Goal: Task Accomplishment & Management: Use online tool/utility

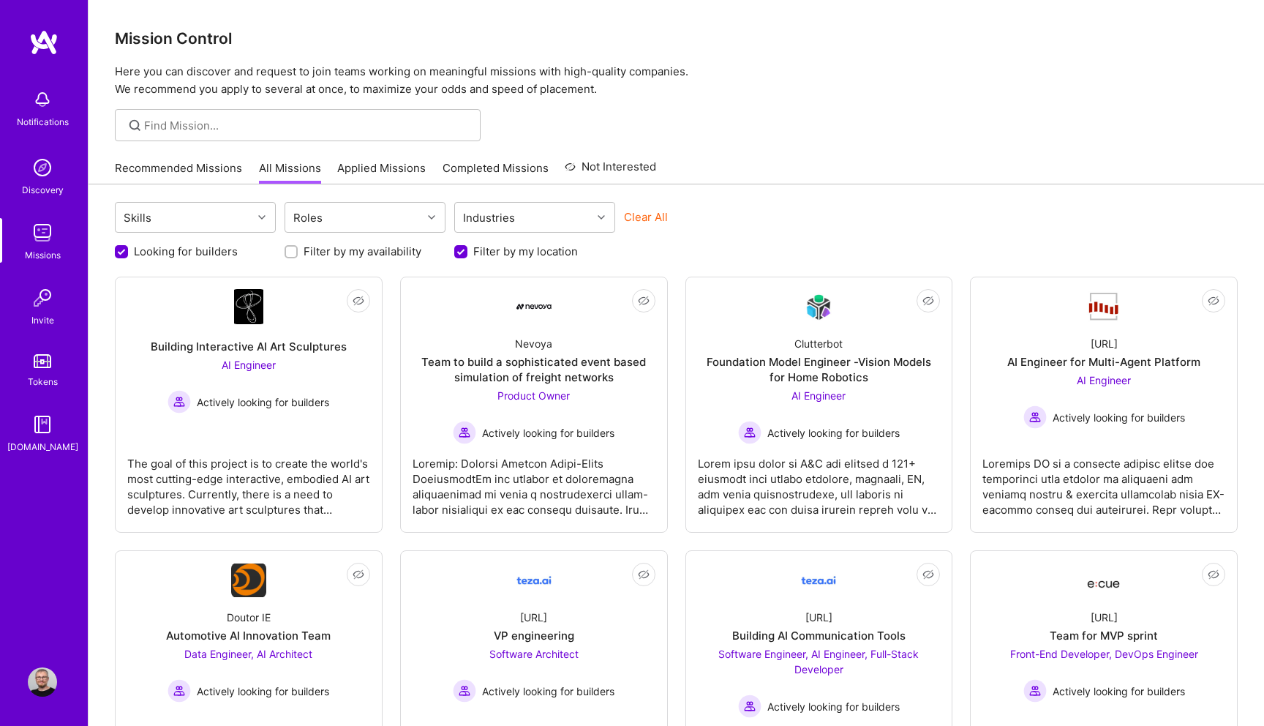
click at [51, 45] on img at bounding box center [43, 42] width 29 height 26
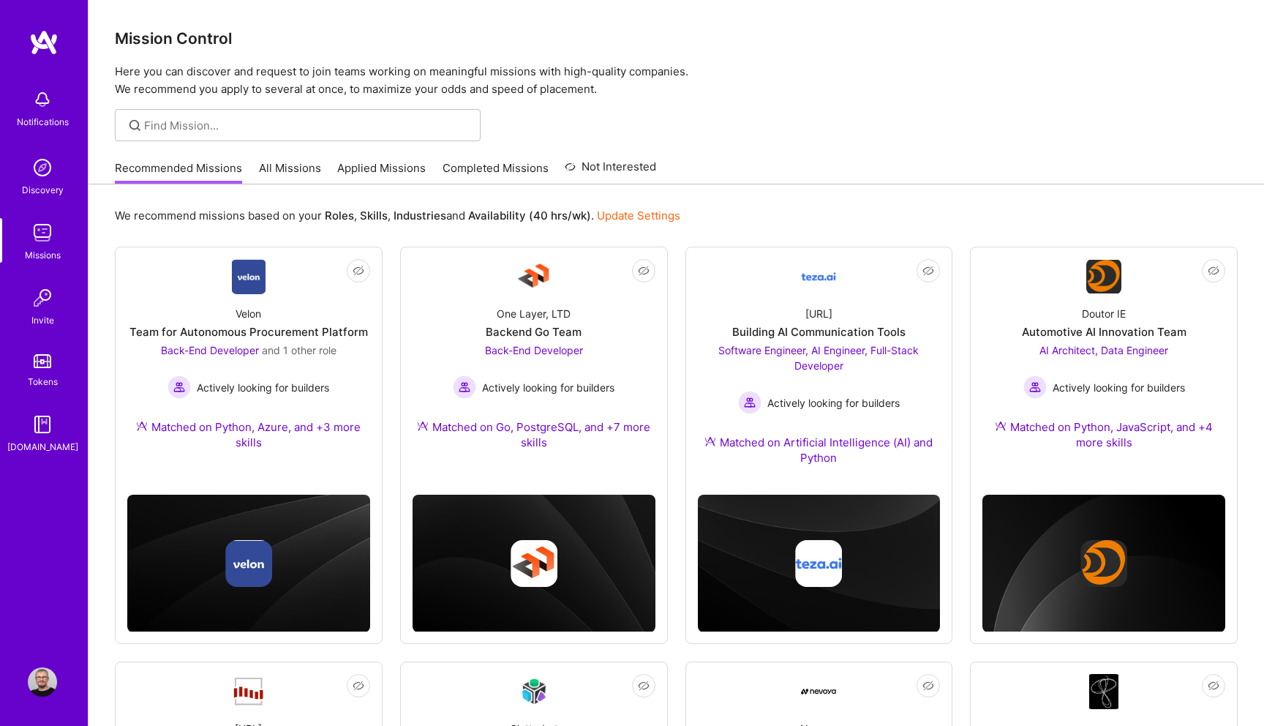
click at [270, 181] on link "All Missions" at bounding box center [290, 172] width 62 height 24
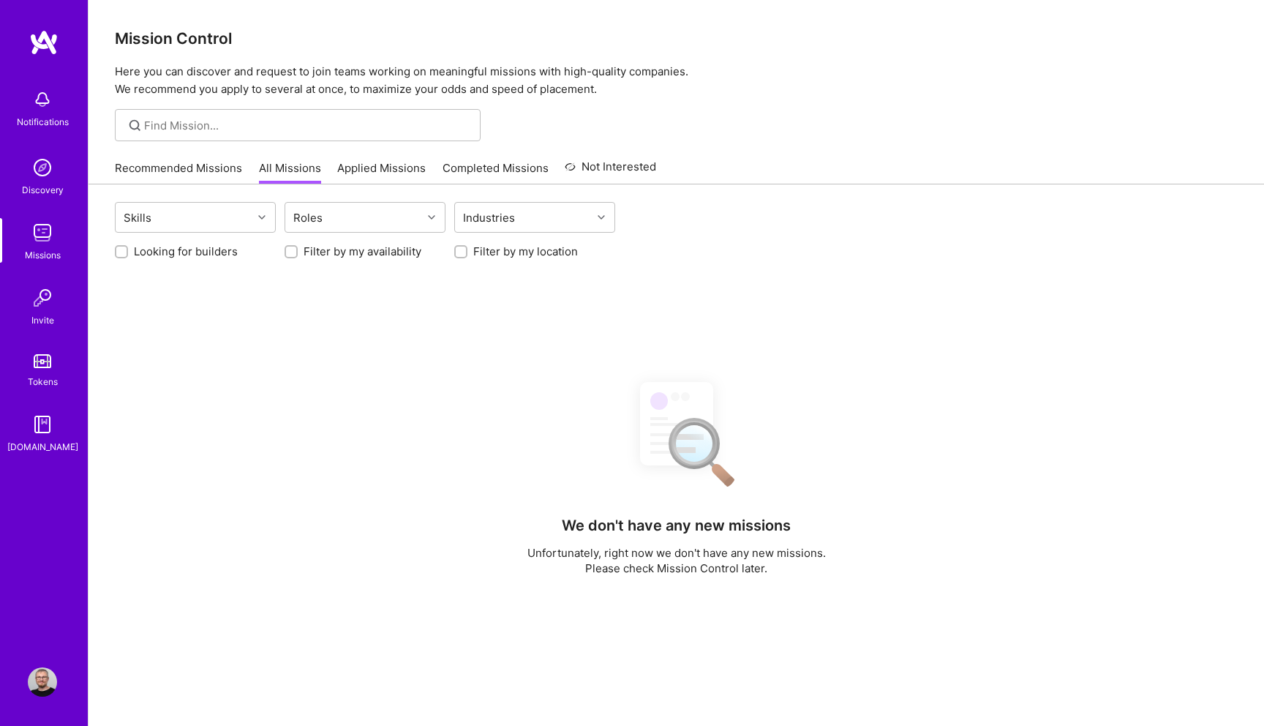
click at [161, 253] on label "Looking for builders" at bounding box center [186, 251] width 104 height 15
click at [128, 253] on input "Looking for builders" at bounding box center [123, 252] width 10 height 10
checkbox input "true"
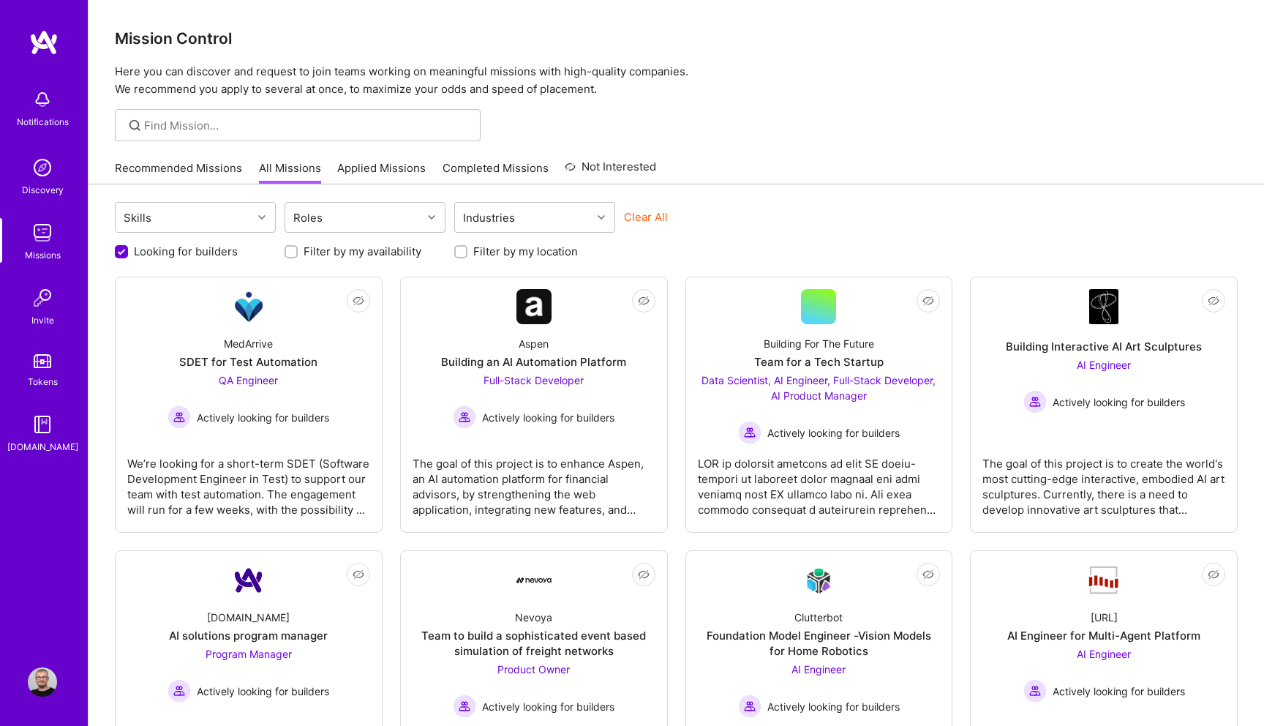
click at [459, 250] on input "Filter by my location" at bounding box center [462, 252] width 10 height 10
checkbox input "true"
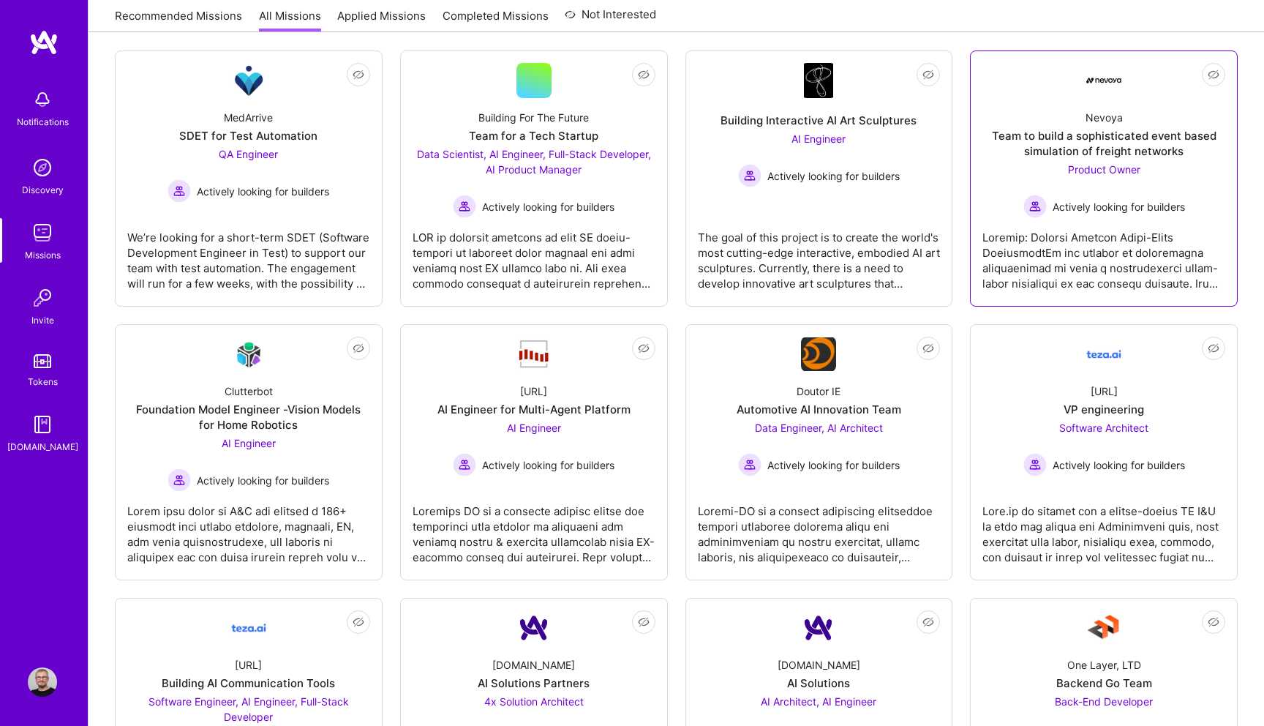
scroll to position [230, 0]
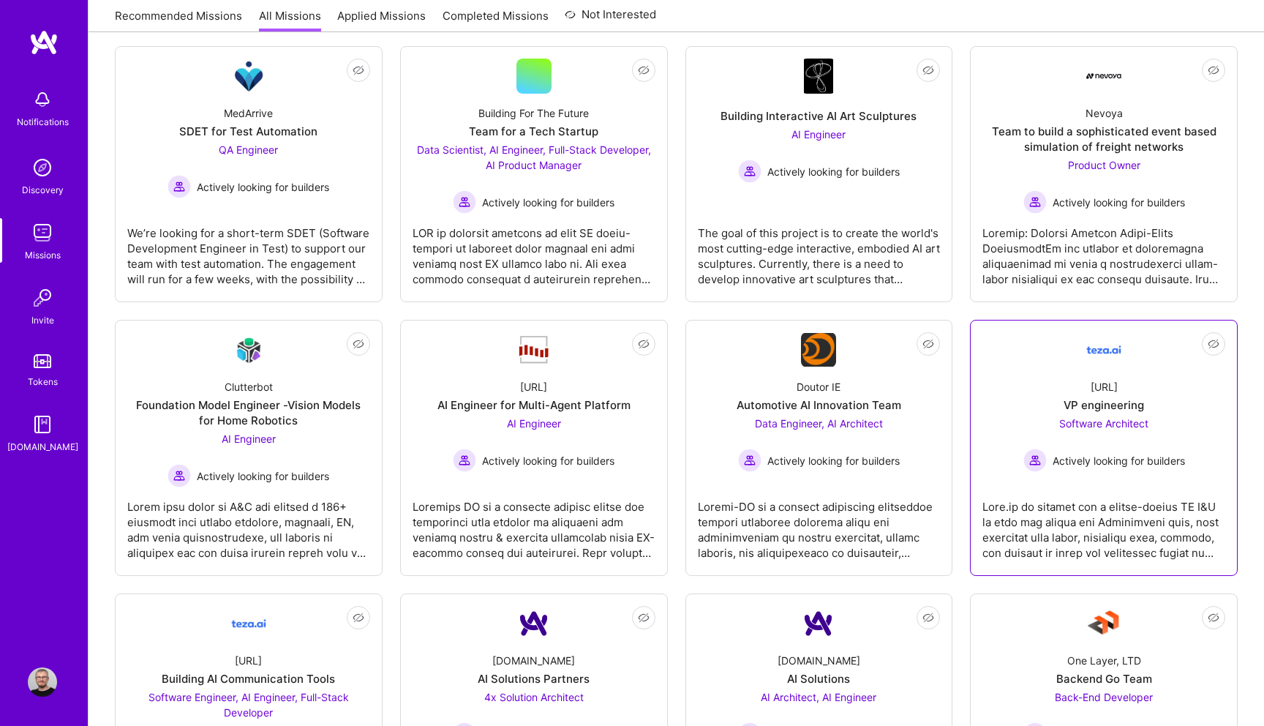
click at [1063, 378] on div "teza.ai VP engineering Software Architect Actively looking for builders" at bounding box center [1103, 419] width 243 height 105
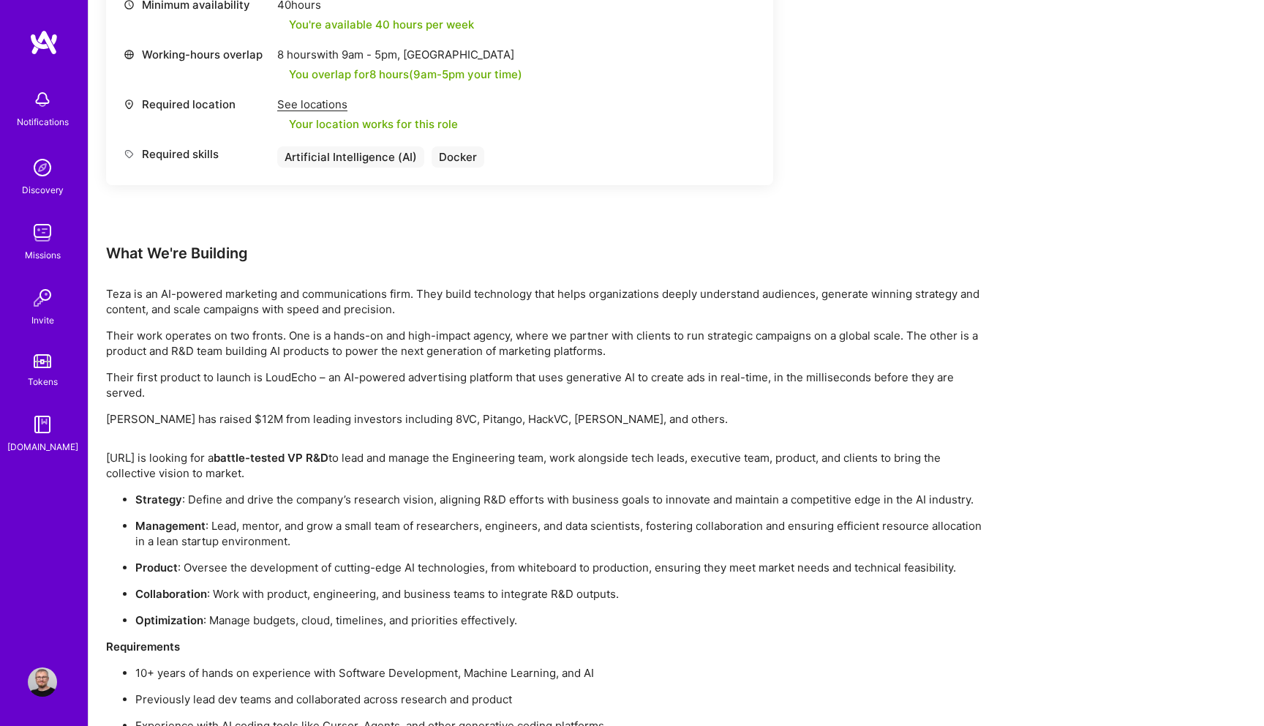
scroll to position [962, 0]
